Goal: Task Accomplishment & Management: Manage account settings

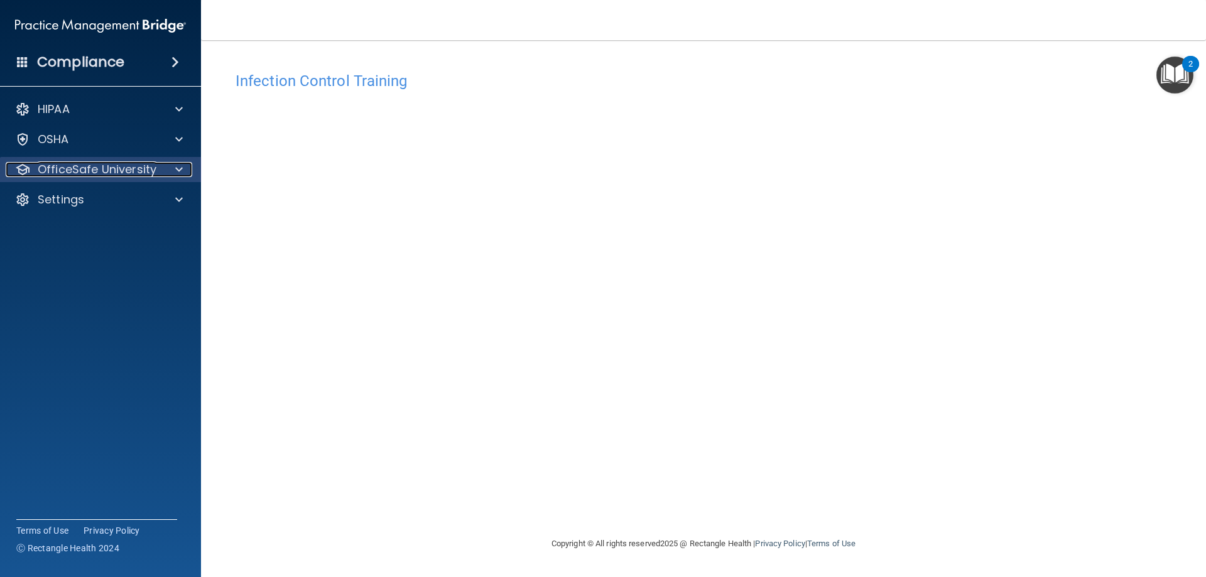
click at [160, 168] on div "OfficeSafe University" at bounding box center [84, 169] width 156 height 15
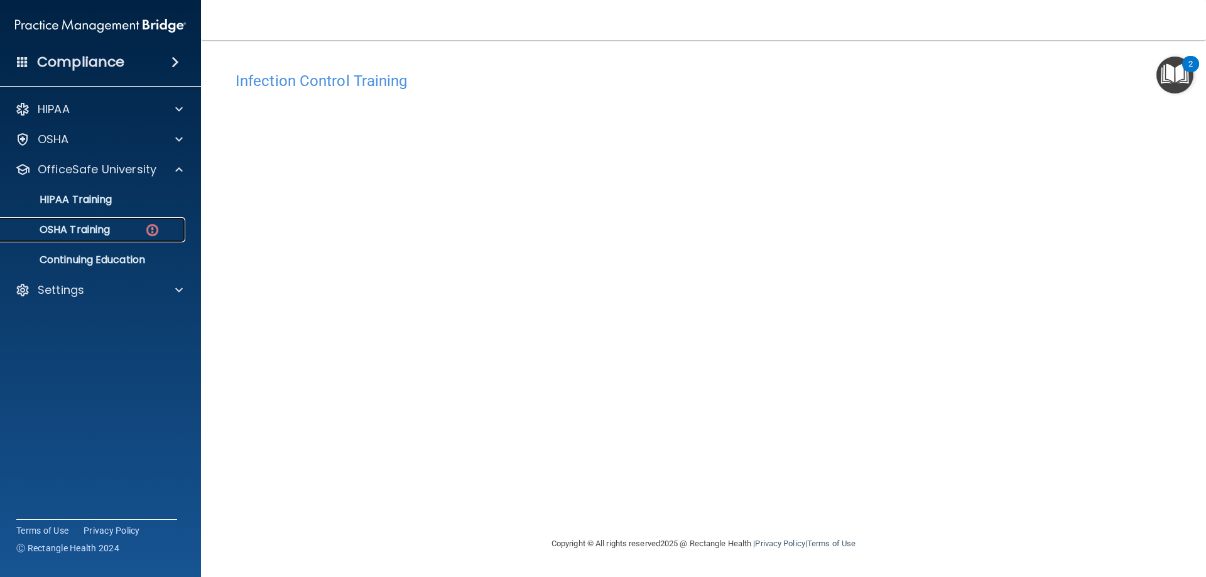
click at [138, 236] on link "OSHA Training" at bounding box center [86, 229] width 198 height 25
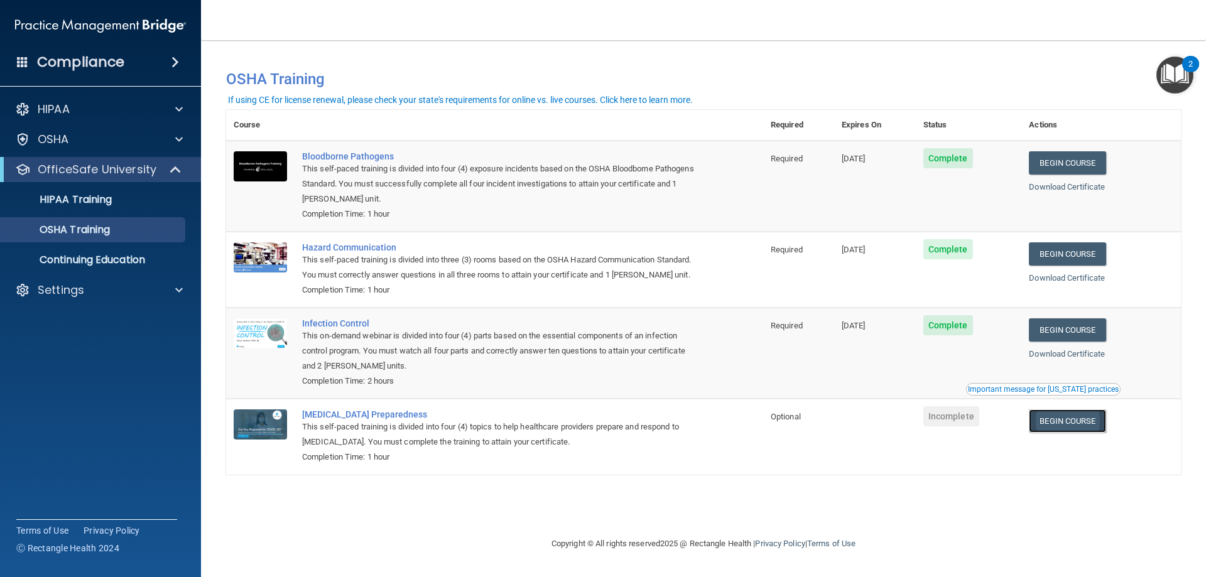
click at [1084, 426] on link "Begin Course" at bounding box center [1067, 420] width 77 height 23
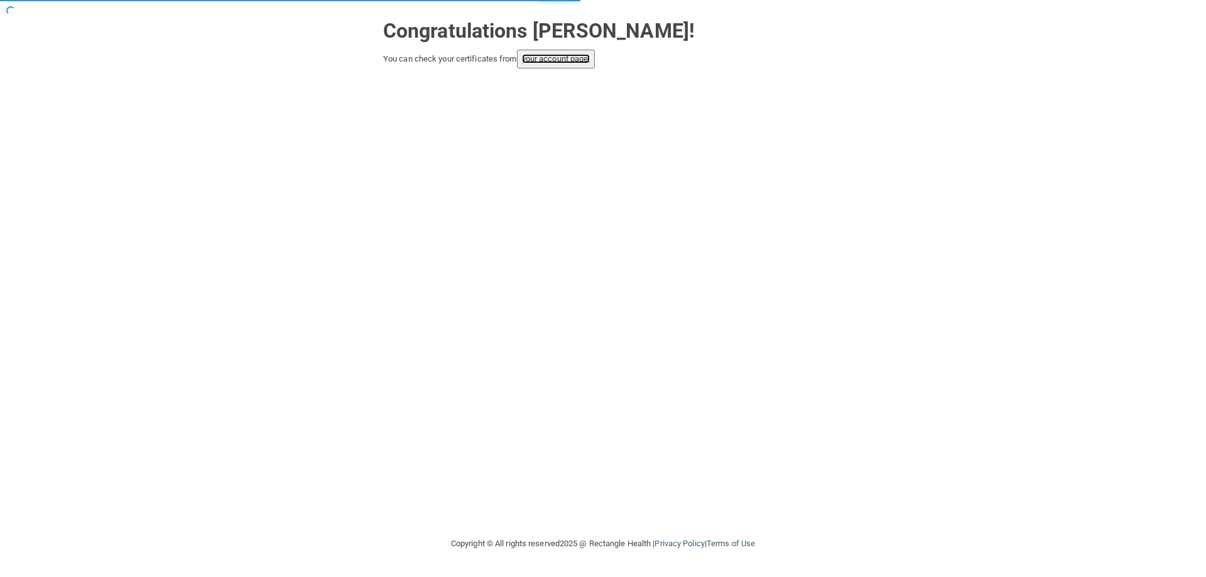
click at [567, 59] on link "your account page!" at bounding box center [556, 58] width 68 height 9
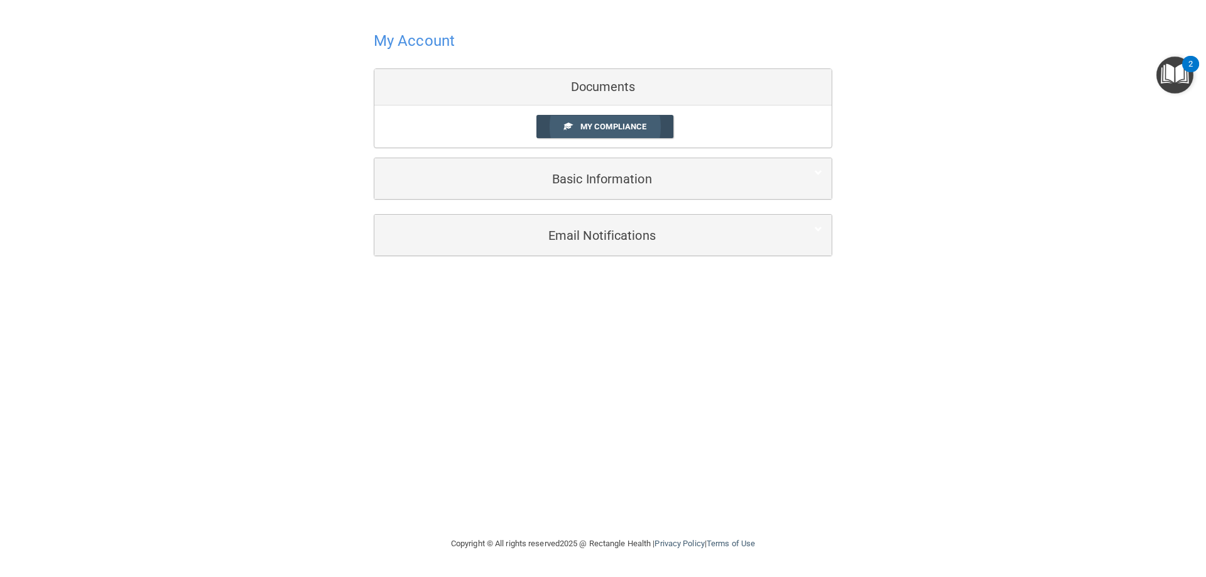
click at [616, 128] on span "My Compliance" at bounding box center [613, 126] width 66 height 9
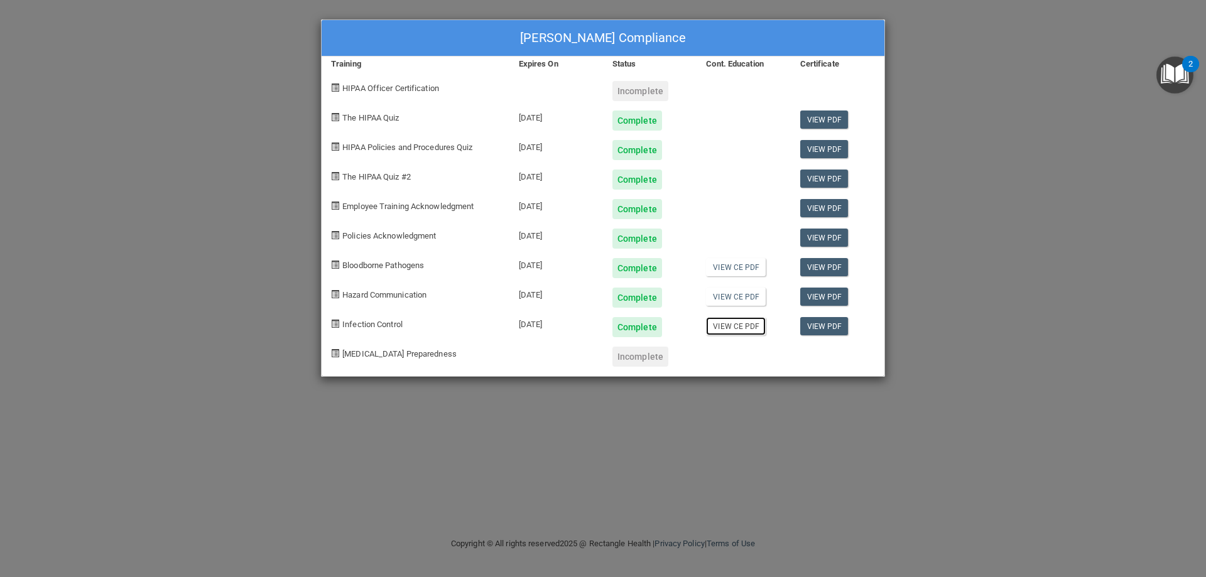
click at [742, 323] on link "View CE PDF" at bounding box center [736, 326] width 60 height 18
drag, startPoint x: 393, startPoint y: 354, endPoint x: 600, endPoint y: 368, distance: 207.1
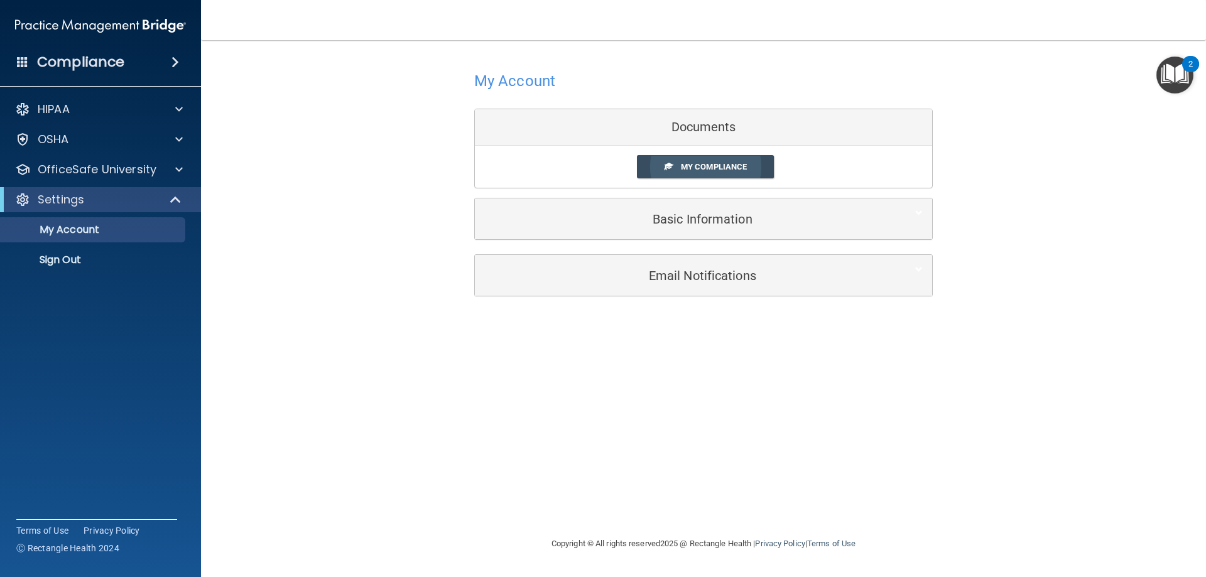
click at [727, 161] on link "My Compliance" at bounding box center [706, 166] width 138 height 23
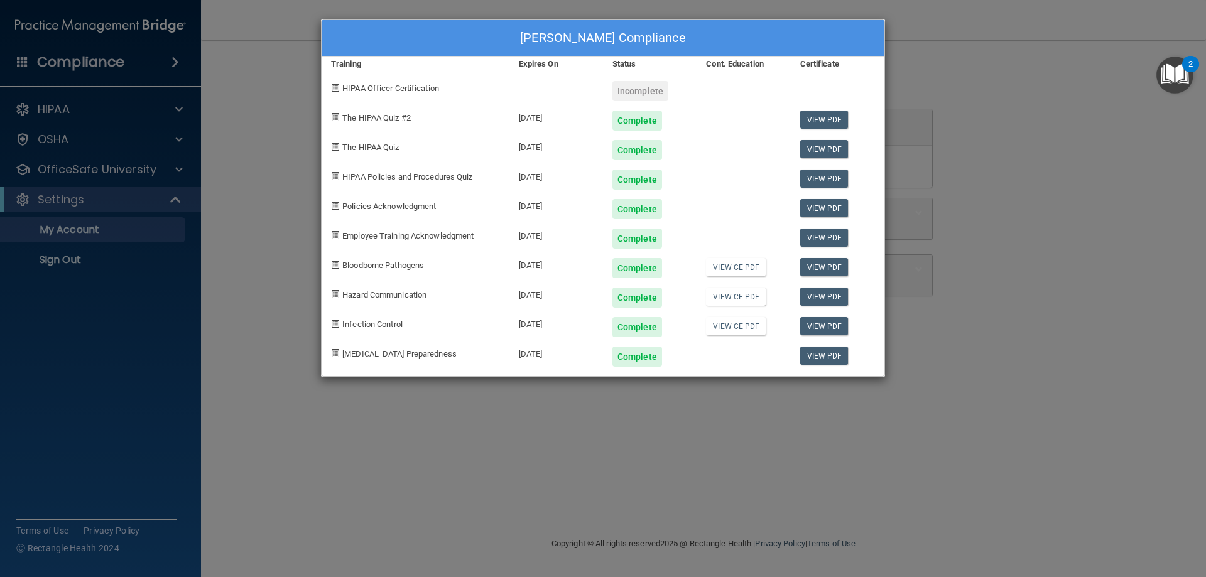
click at [744, 352] on div at bounding box center [744, 352] width 94 height 30
click at [820, 362] on link "View PDF" at bounding box center [824, 356] width 48 height 18
drag, startPoint x: 303, startPoint y: 72, endPoint x: 421, endPoint y: 105, distance: 123.1
click at [303, 72] on div "Melina Melo's Compliance Training Expires On Status Cont. Education Certificate…" at bounding box center [603, 288] width 1206 height 577
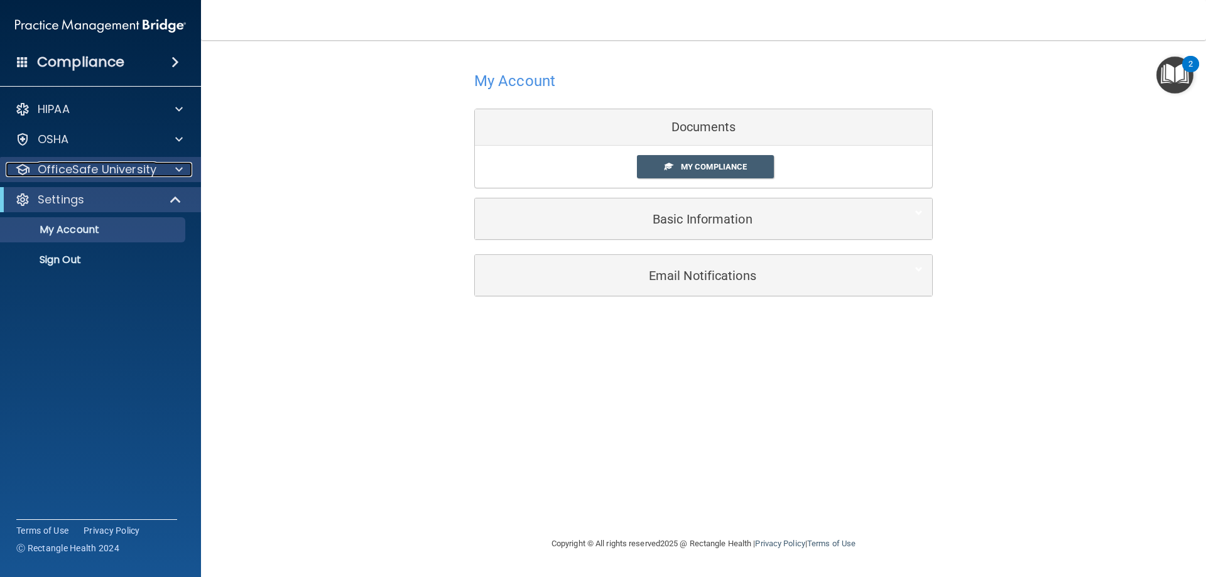
click at [174, 167] on div at bounding box center [176, 169] width 31 height 15
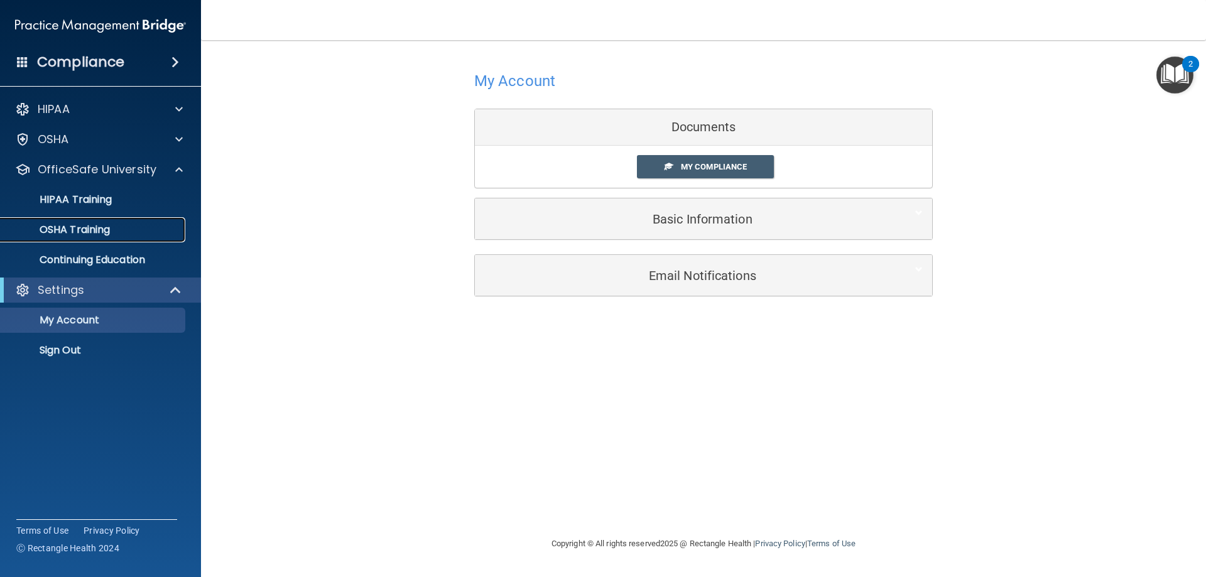
click at [120, 219] on link "OSHA Training" at bounding box center [86, 229] width 198 height 25
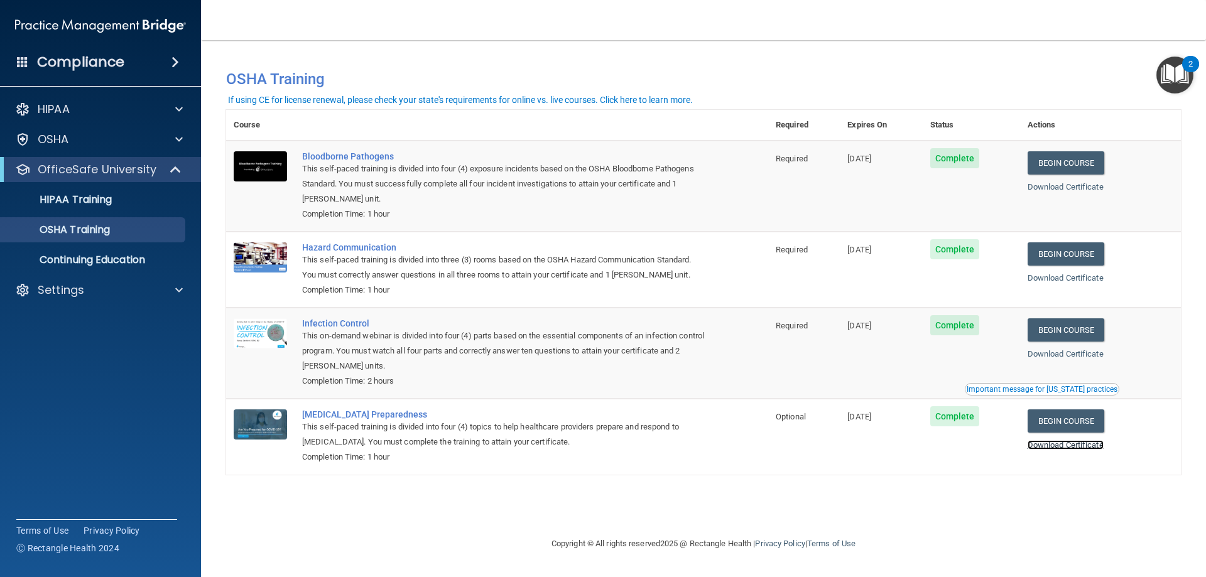
click at [1066, 449] on link "Download Certificate" at bounding box center [1066, 444] width 76 height 9
click at [1051, 280] on link "Download Certificate" at bounding box center [1066, 277] width 76 height 9
click at [180, 163] on span at bounding box center [176, 169] width 11 height 15
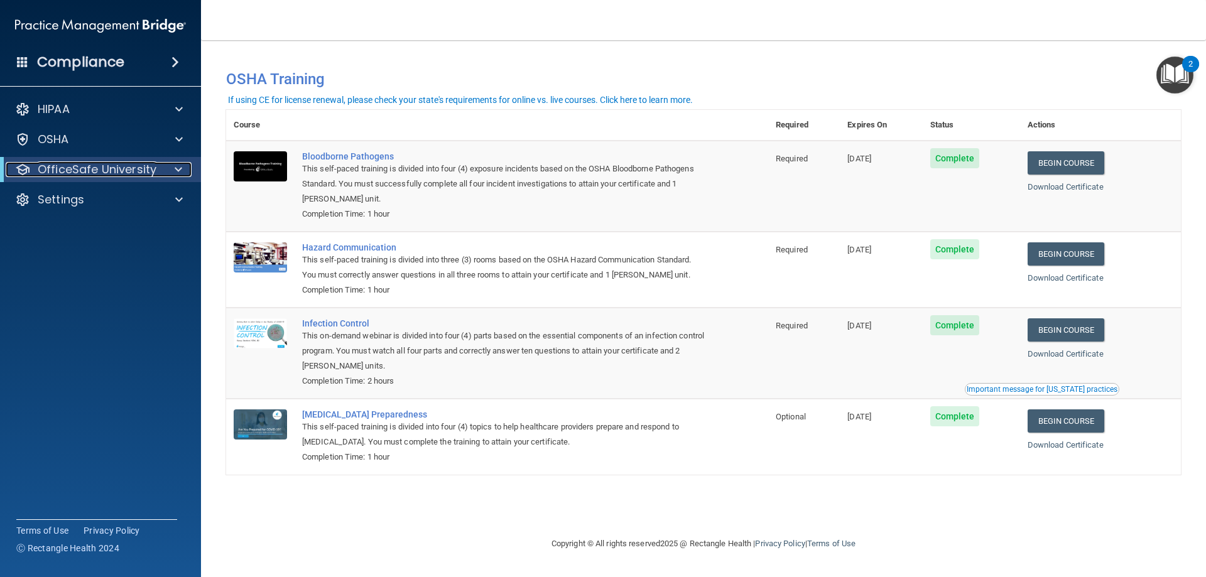
click at [163, 163] on div at bounding box center [176, 169] width 31 height 15
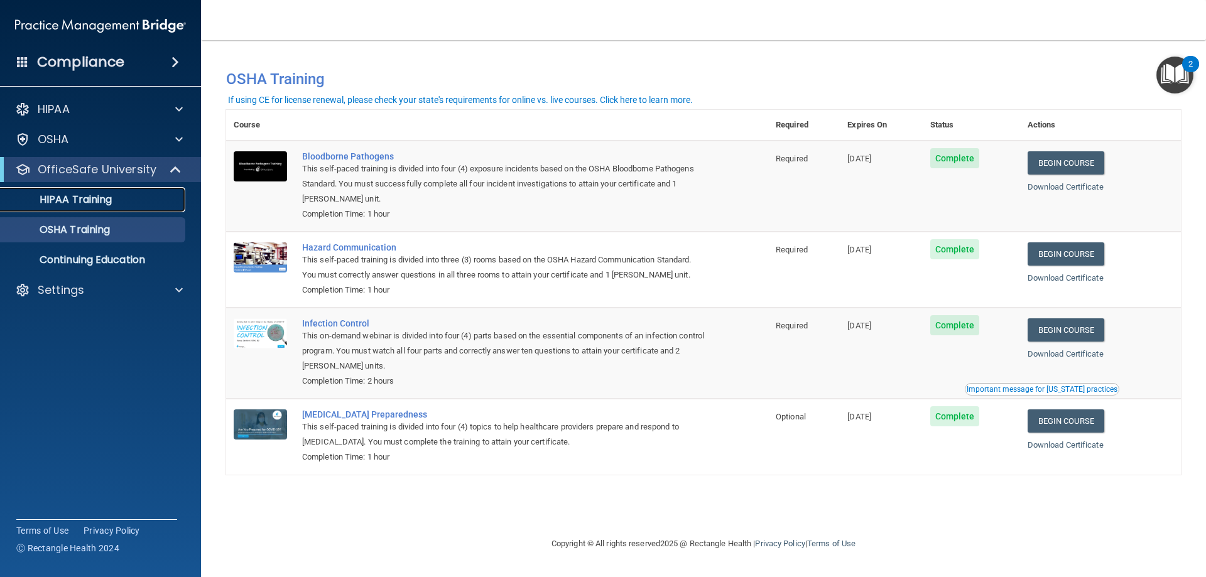
click at [141, 197] on div "HIPAA Training" at bounding box center [93, 199] width 171 height 13
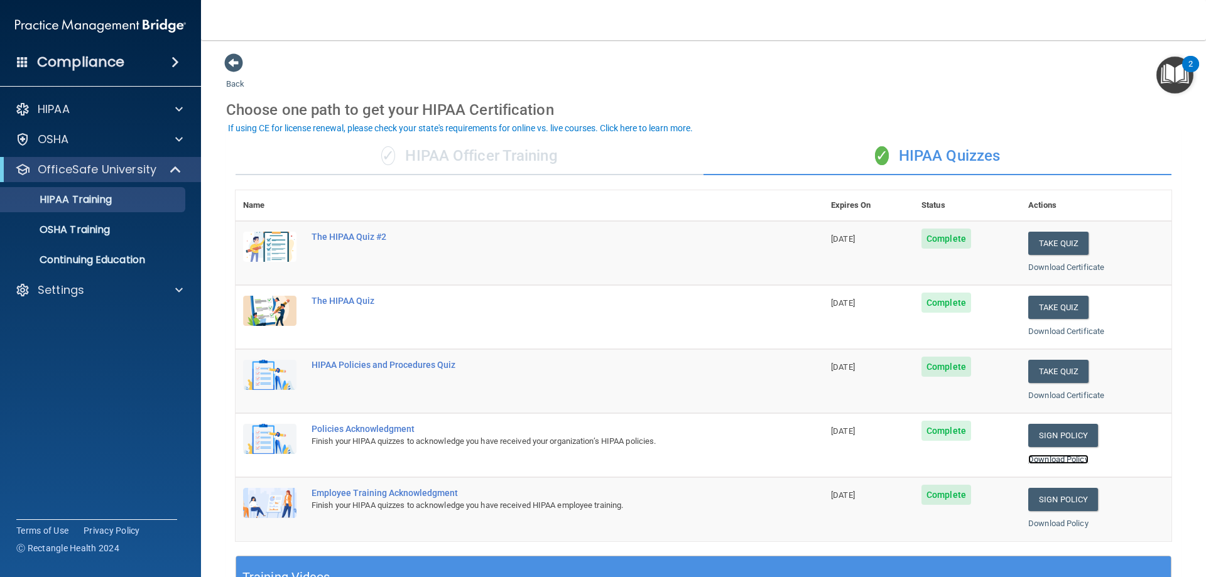
click at [1059, 461] on link "Download Policy" at bounding box center [1058, 459] width 60 height 9
click at [1036, 524] on link "Download Policy" at bounding box center [1058, 523] width 60 height 9
click at [54, 280] on div "Settings" at bounding box center [101, 290] width 202 height 25
click at [167, 293] on div at bounding box center [176, 290] width 31 height 15
click at [106, 297] on div "Settings" at bounding box center [84, 290] width 156 height 15
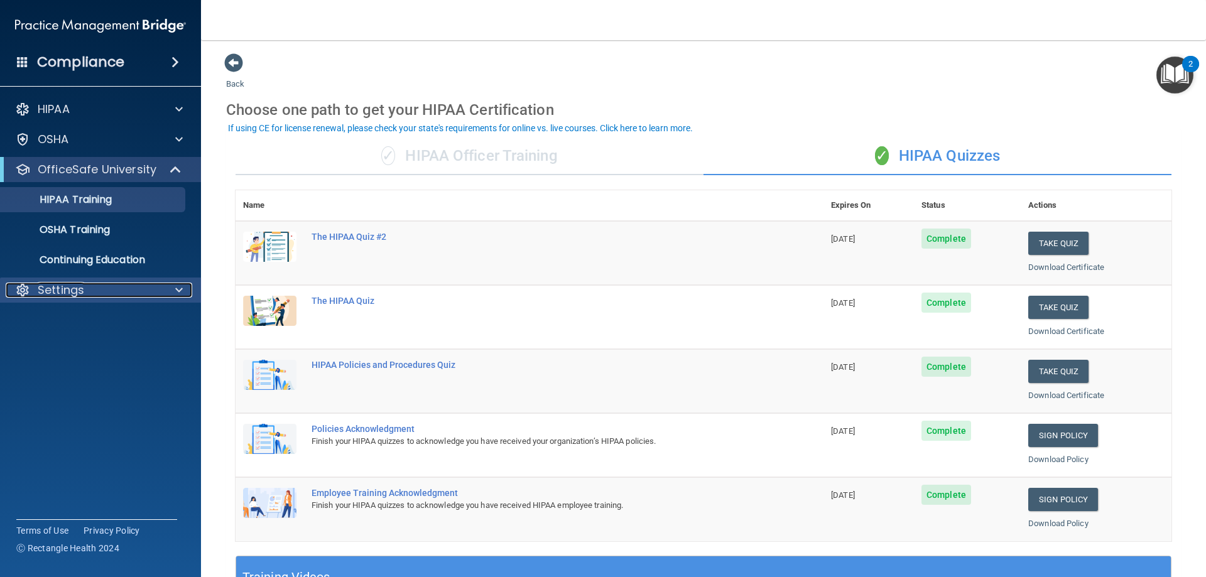
click at [107, 296] on div "Settings" at bounding box center [84, 290] width 156 height 15
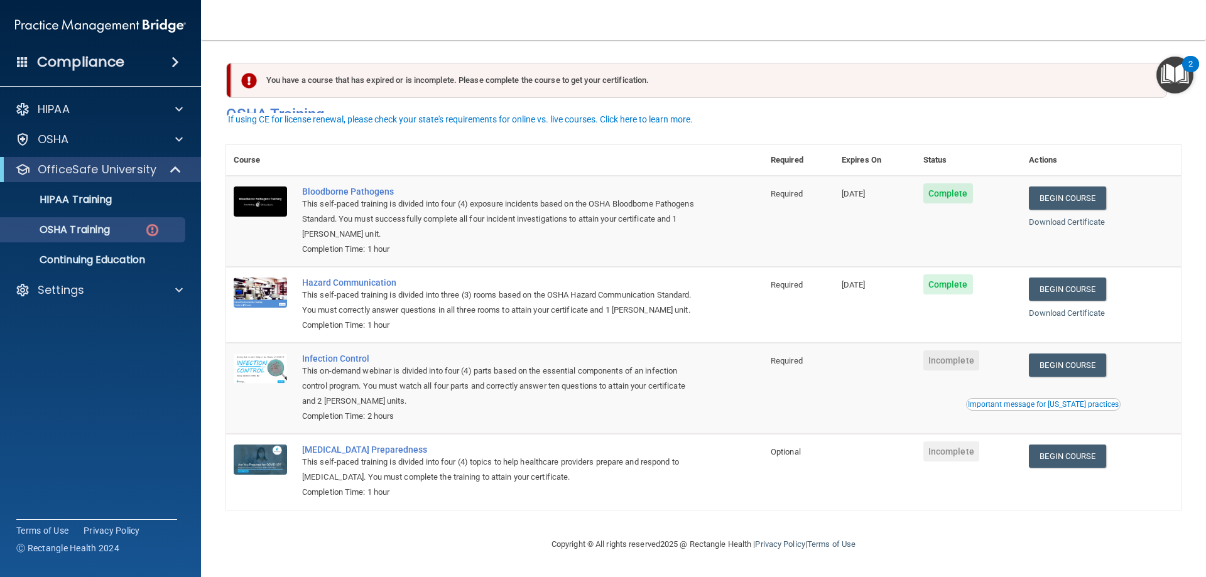
scroll to position [16, 0]
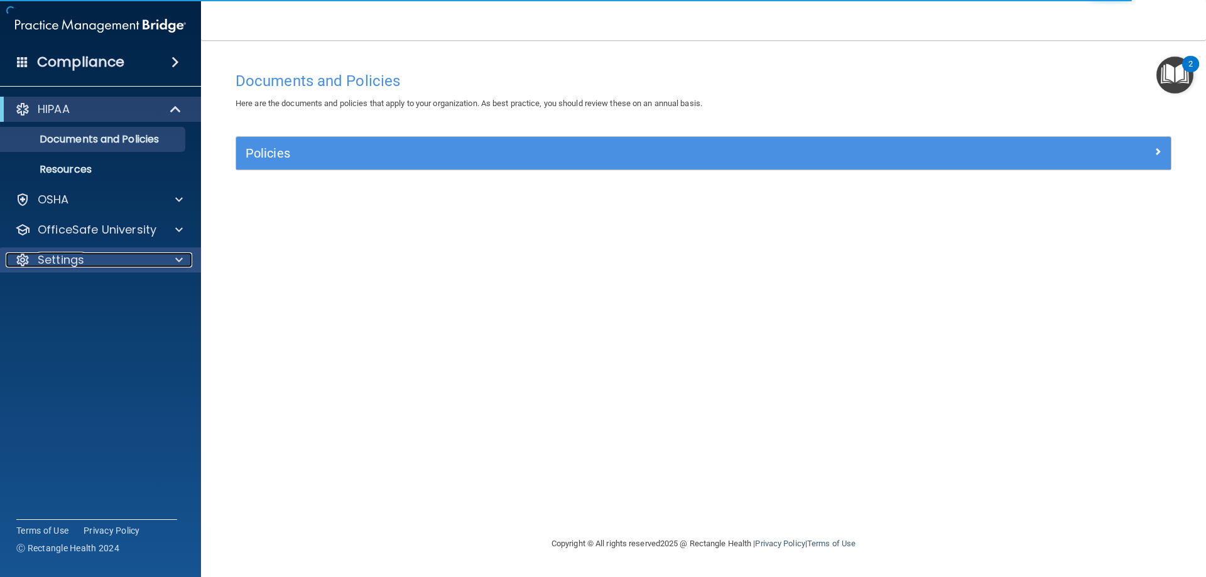
click at [90, 256] on div "Settings" at bounding box center [84, 259] width 156 height 15
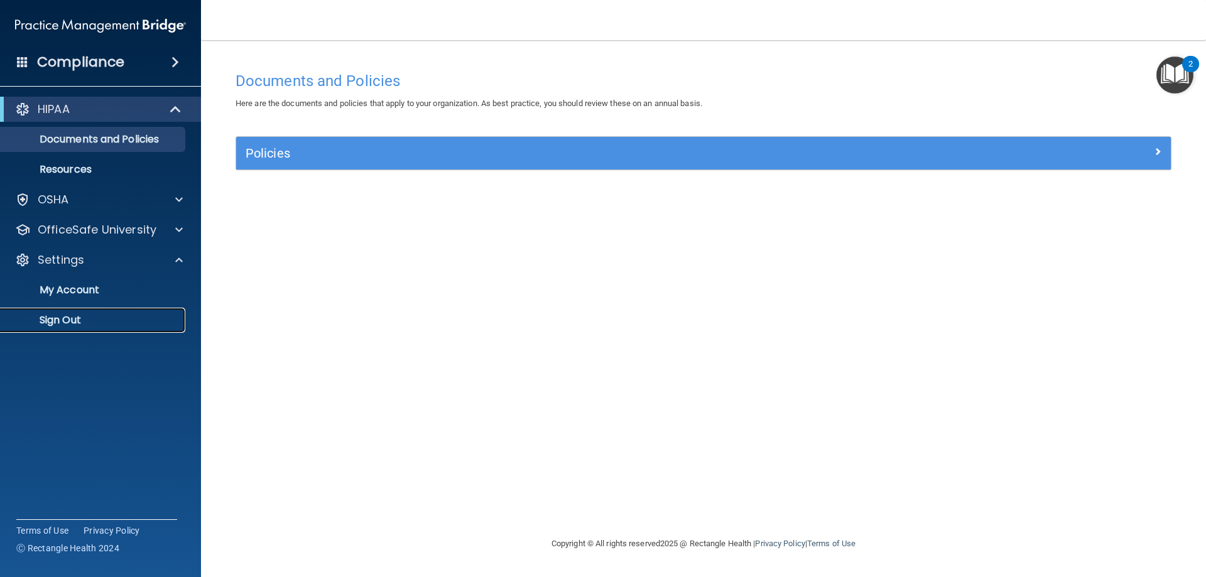
click at [73, 317] on p "Sign Out" at bounding box center [93, 320] width 171 height 13
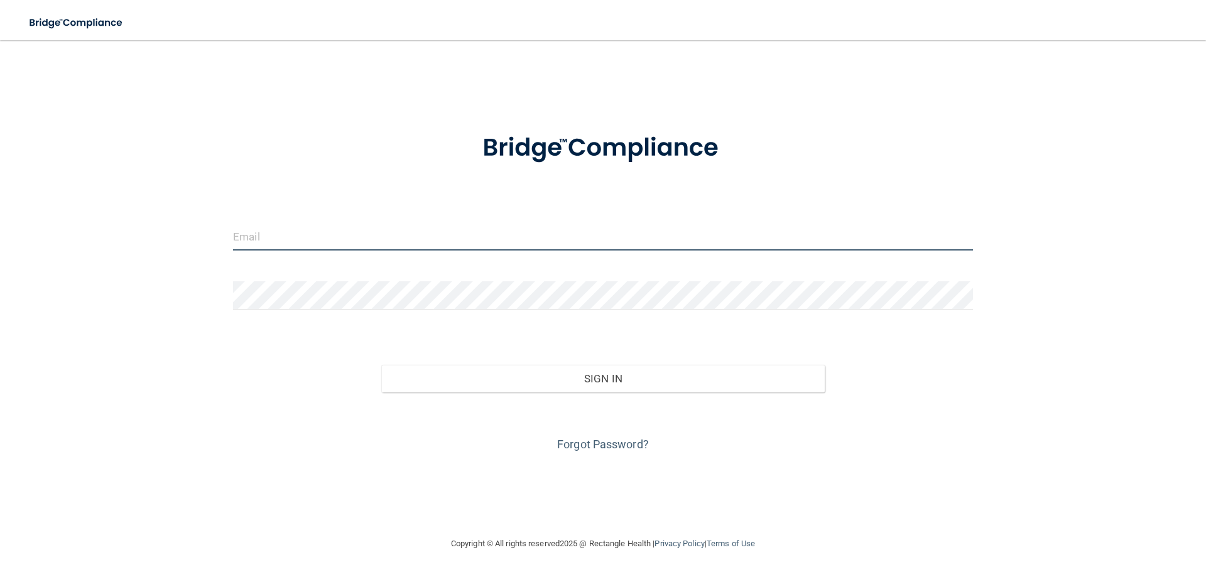
click at [281, 241] on input "email" at bounding box center [603, 236] width 740 height 28
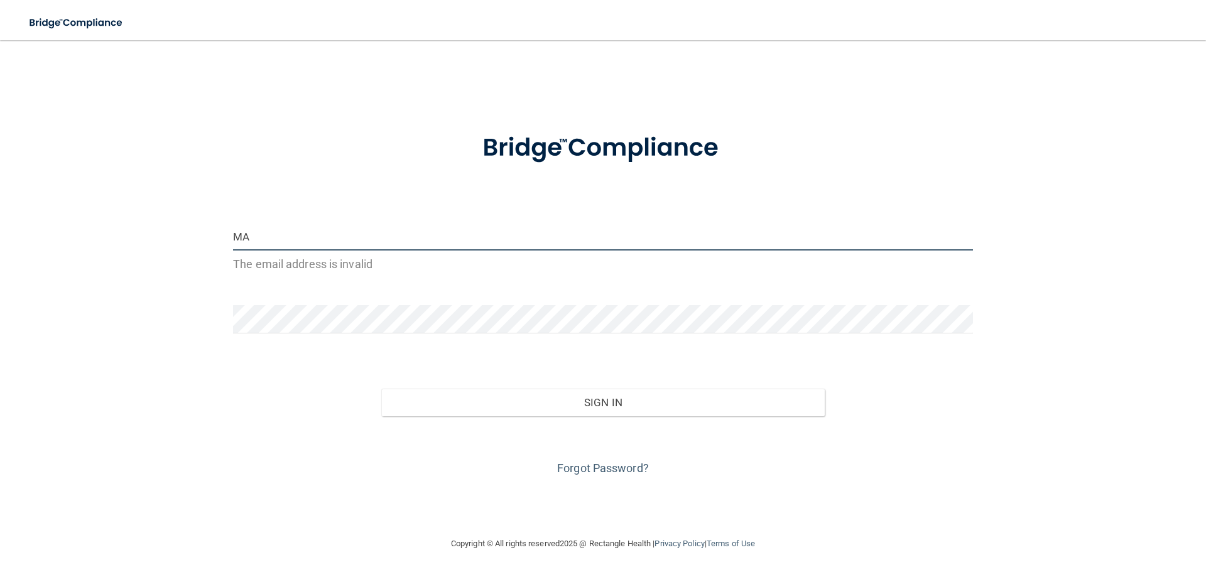
type input "[EMAIL_ADDRESS][DOMAIN_NAME]"
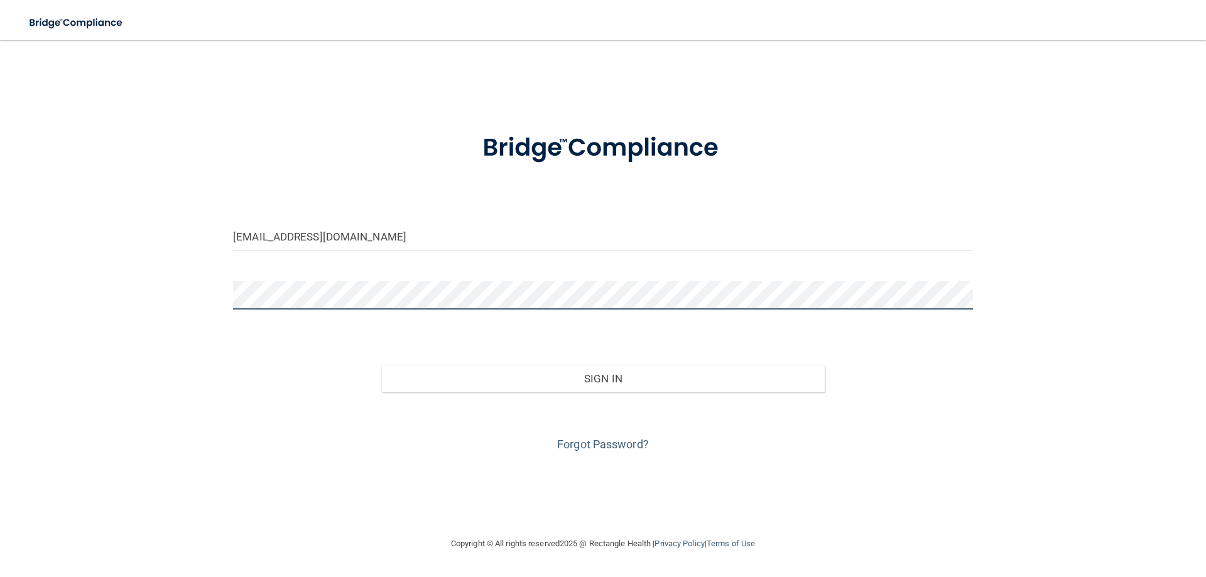
click at [381, 365] on button "Sign In" at bounding box center [603, 379] width 444 height 28
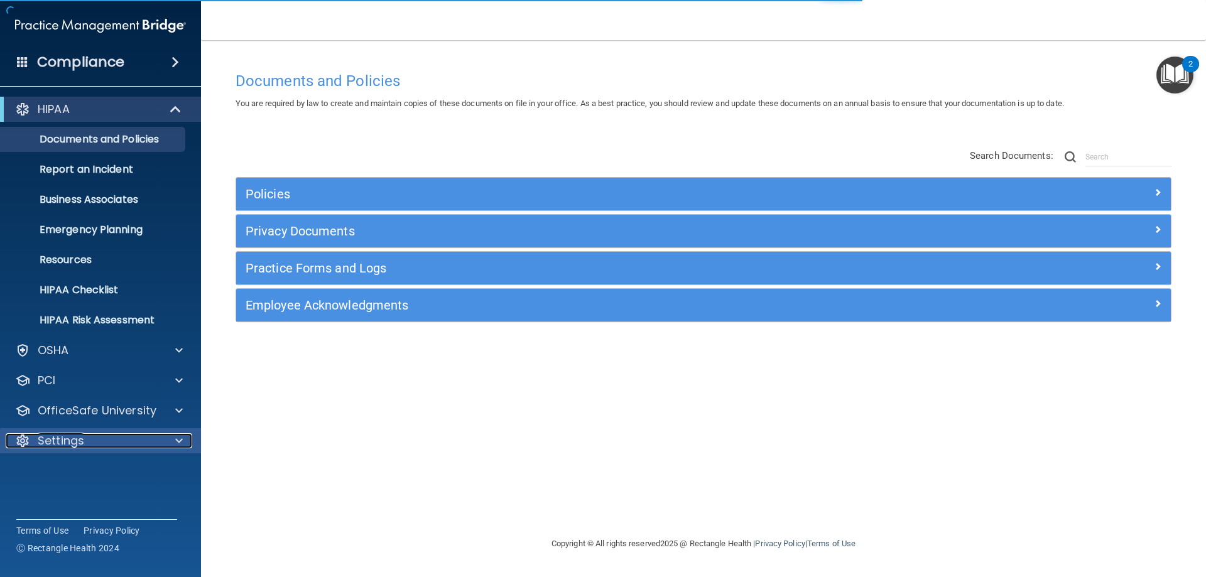
click at [109, 434] on div "Settings" at bounding box center [84, 440] width 156 height 15
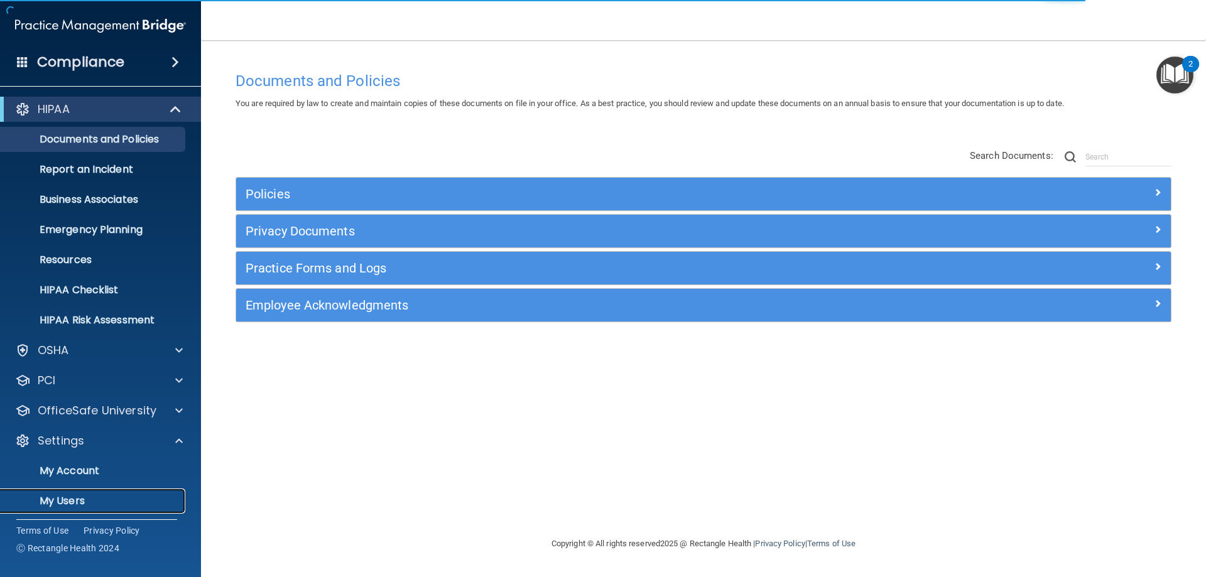
click at [81, 495] on p "My Users" at bounding box center [93, 501] width 171 height 13
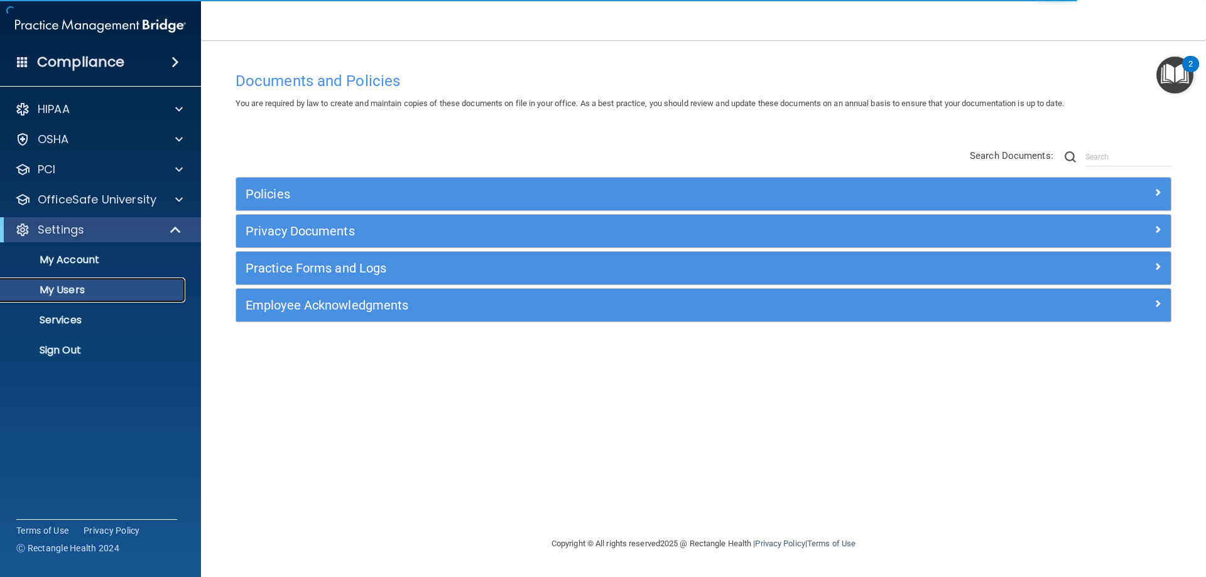
click at [79, 295] on p "My Users" at bounding box center [93, 290] width 171 height 13
select select "20"
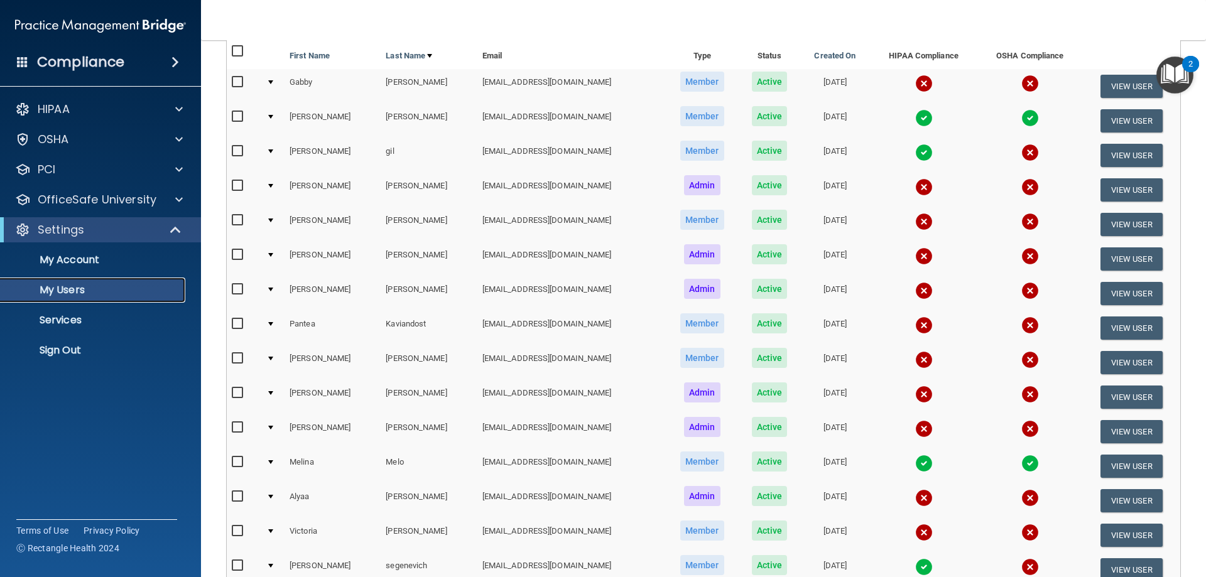
scroll to position [38, 0]
